Goal: Information Seeking & Learning: Check status

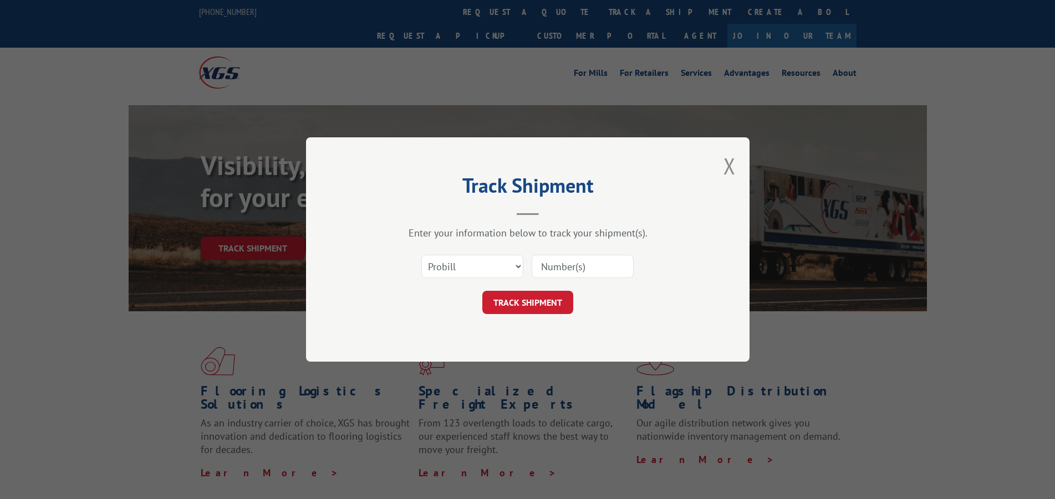
click at [586, 267] on input at bounding box center [583, 266] width 102 height 23
type input "179593572"
click at [560, 305] on button "TRACK SHIPMENT" at bounding box center [527, 302] width 91 height 23
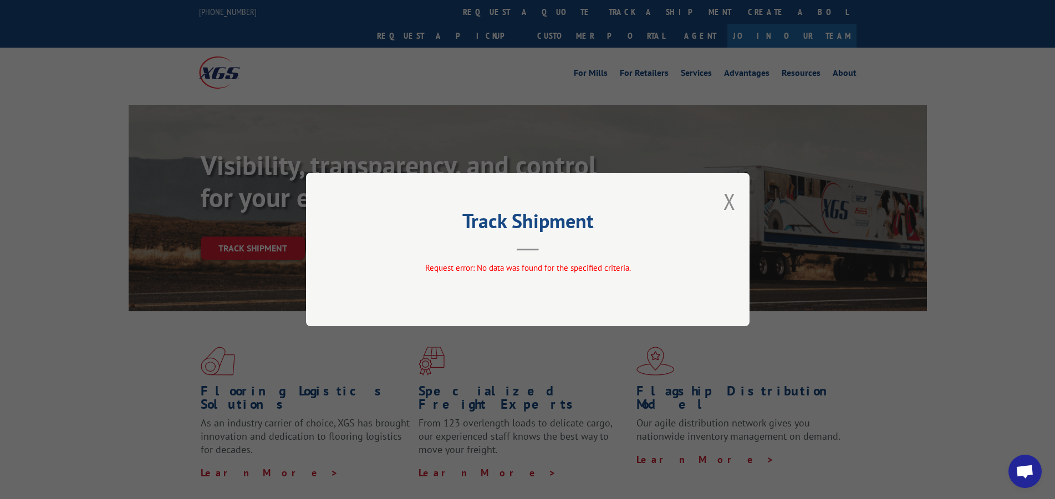
click at [732, 201] on button "Close modal" at bounding box center [729, 201] width 12 height 29
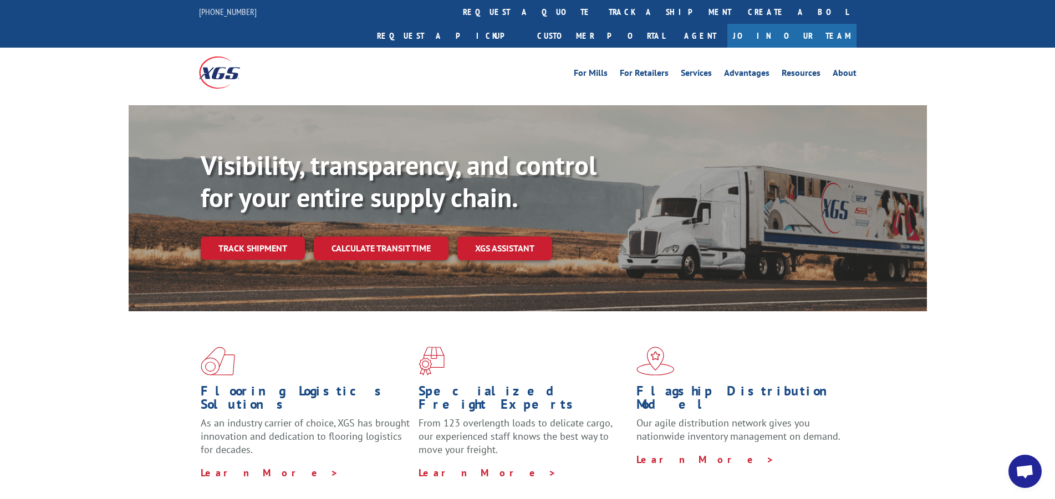
click at [249, 237] on link "Track shipment" at bounding box center [253, 248] width 104 height 23
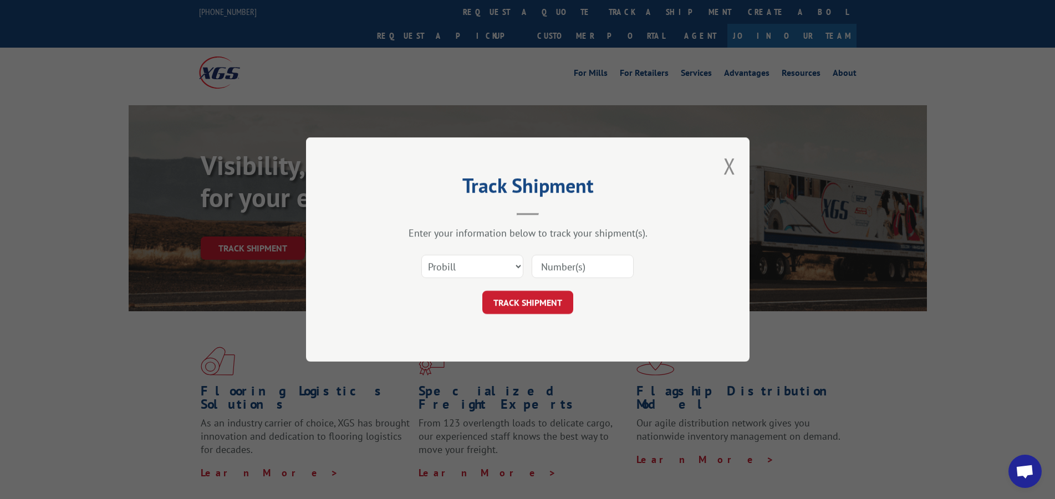
click at [557, 264] on input at bounding box center [583, 266] width 102 height 23
type input "17593572"
click at [535, 301] on button "TRACK SHIPMENT" at bounding box center [527, 302] width 91 height 23
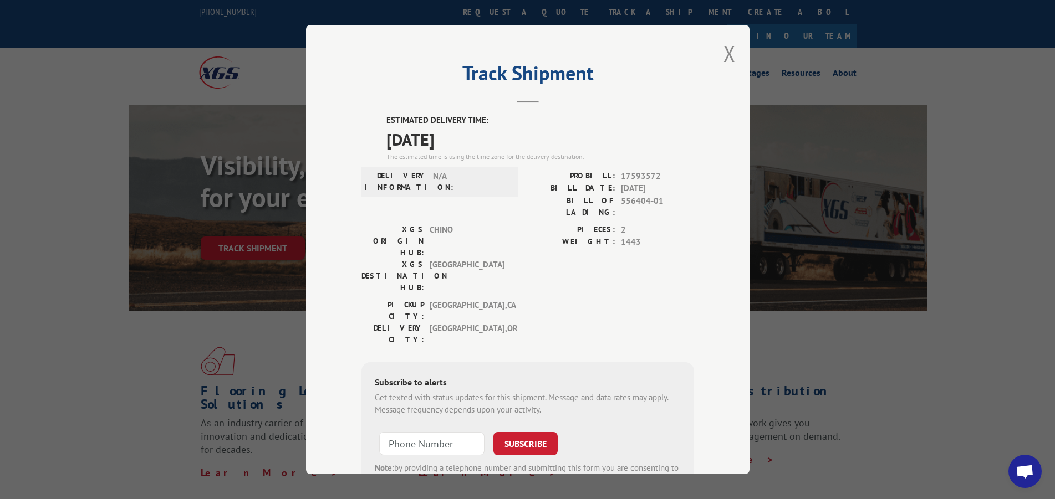
click at [424, 74] on h2 "Track Shipment" at bounding box center [527, 75] width 333 height 21
click at [728, 55] on button "Close modal" at bounding box center [729, 53] width 12 height 29
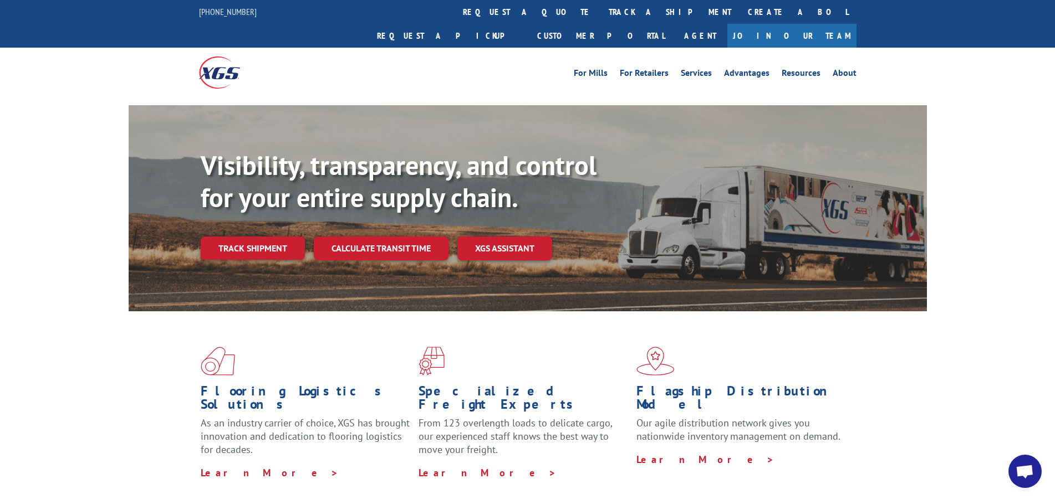
click at [255, 237] on link "Track shipment" at bounding box center [253, 248] width 104 height 23
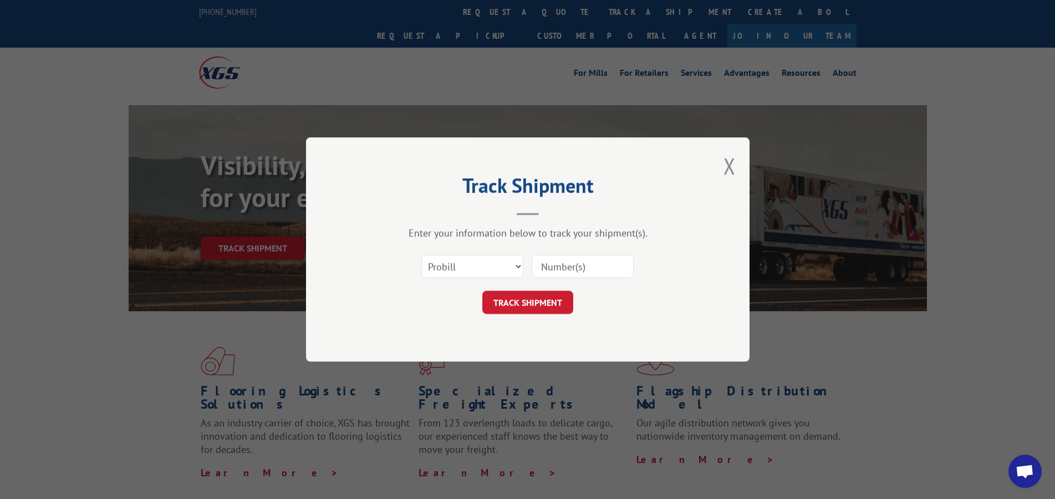
click at [560, 269] on input at bounding box center [583, 266] width 102 height 23
type input "17589199"
click at [530, 314] on div "Track Shipment Enter your information below to track your shipment(s). Select c…" at bounding box center [527, 249] width 443 height 225
click at [533, 295] on button "TRACK SHIPMENT" at bounding box center [527, 302] width 91 height 23
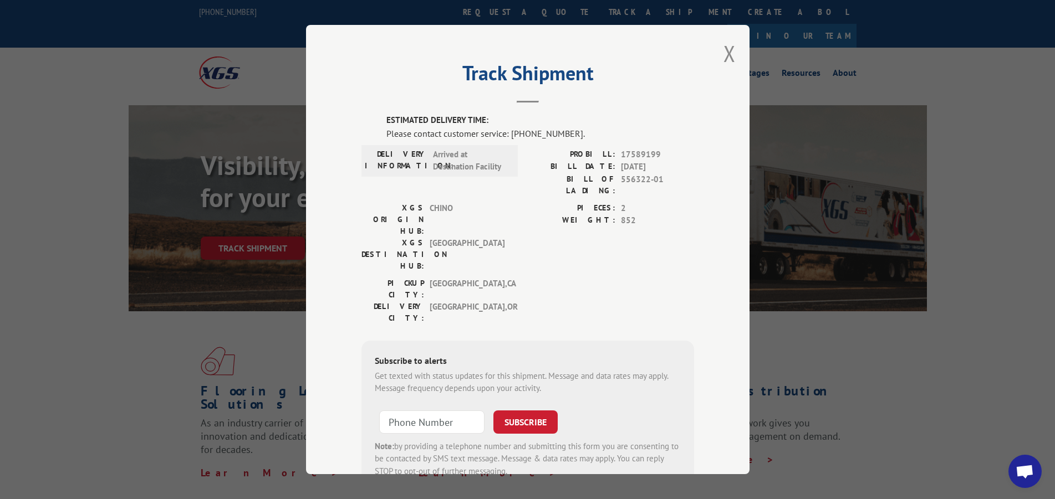
click at [726, 50] on button "Close modal" at bounding box center [729, 53] width 12 height 29
